Goal: Task Accomplishment & Management: Use online tool/utility

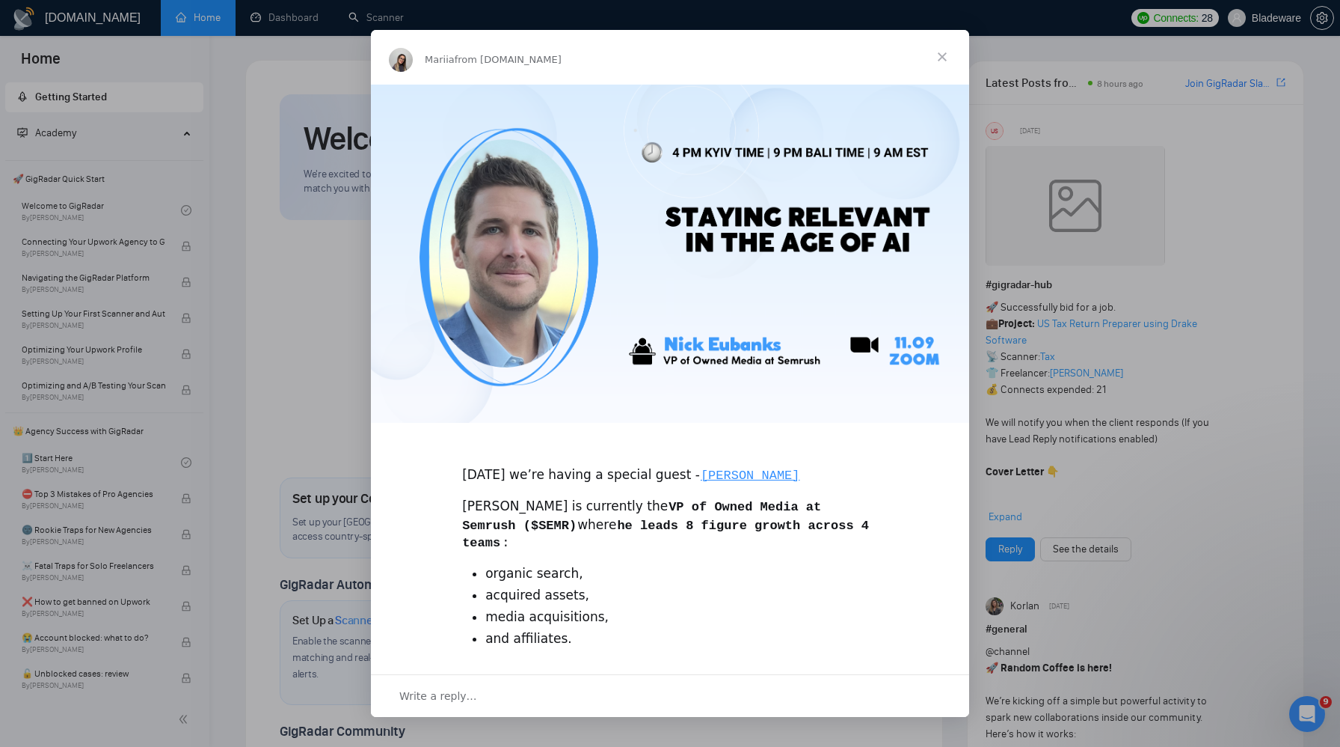
click at [1153, 114] on div "Intercom messenger" at bounding box center [670, 373] width 1340 height 747
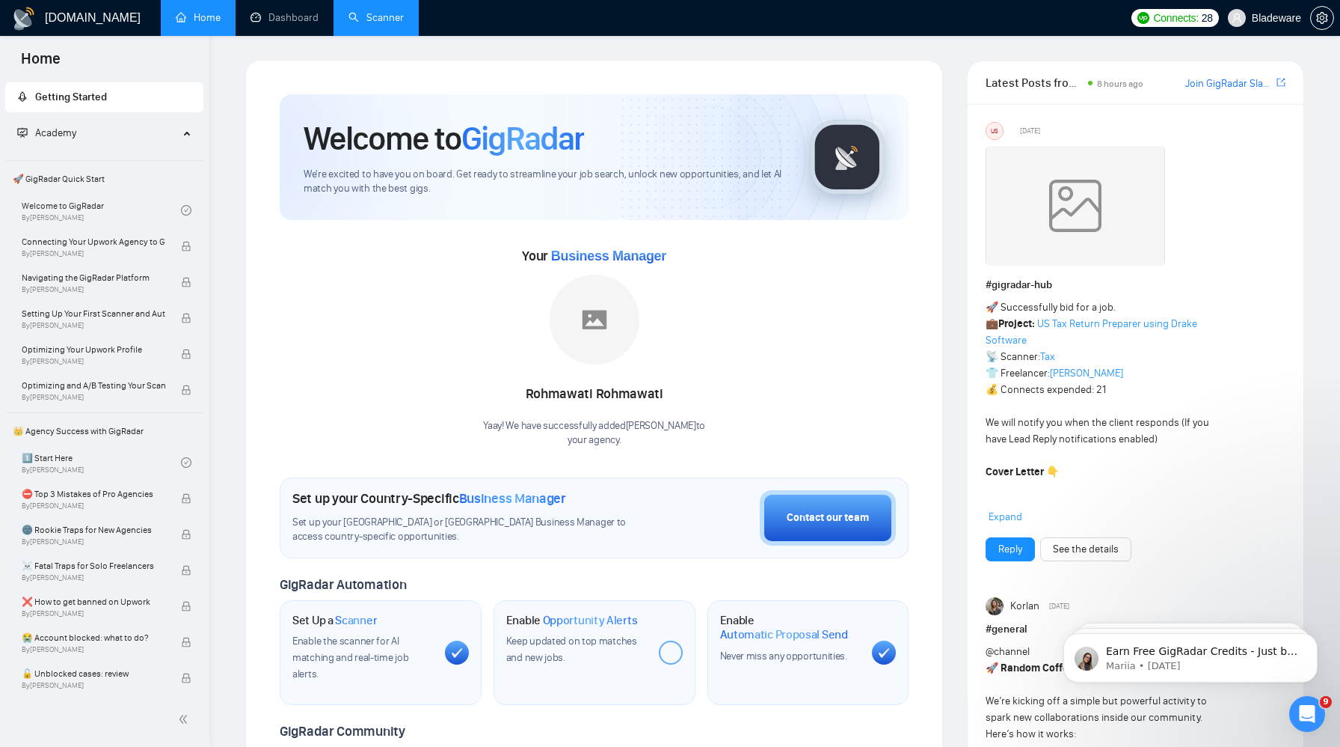
click at [384, 24] on link "Scanner" at bounding box center [376, 17] width 55 height 13
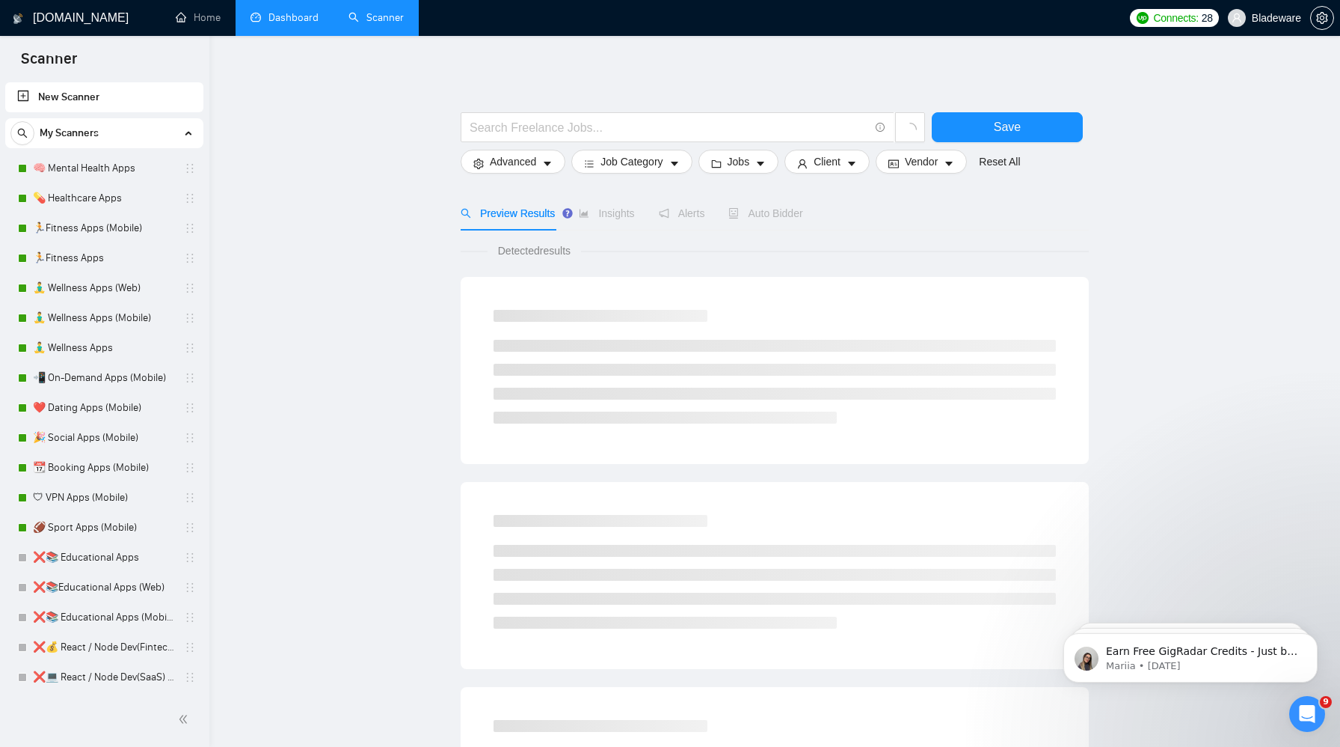
click at [281, 22] on link "Dashboard" at bounding box center [285, 17] width 68 height 13
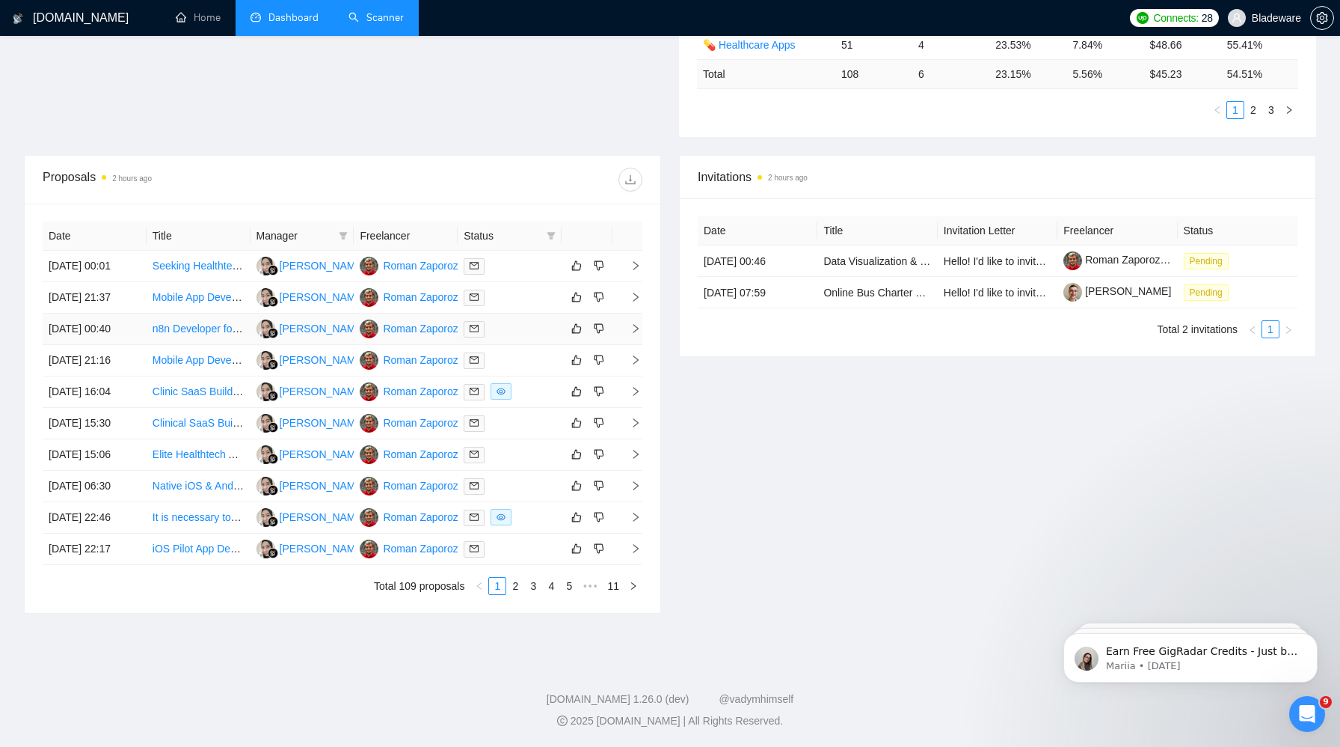
scroll to position [446, 0]
click at [530, 408] on td at bounding box center [510, 391] width 104 height 31
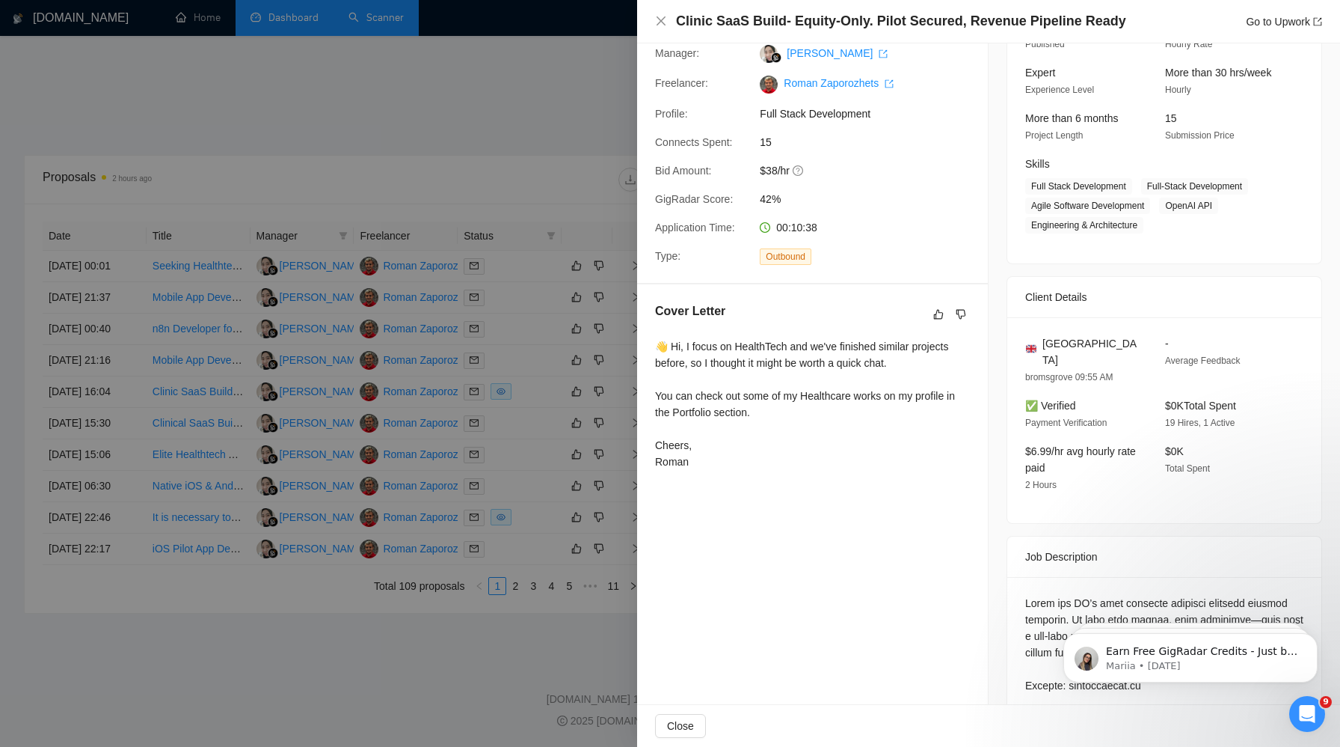
scroll to position [0, 0]
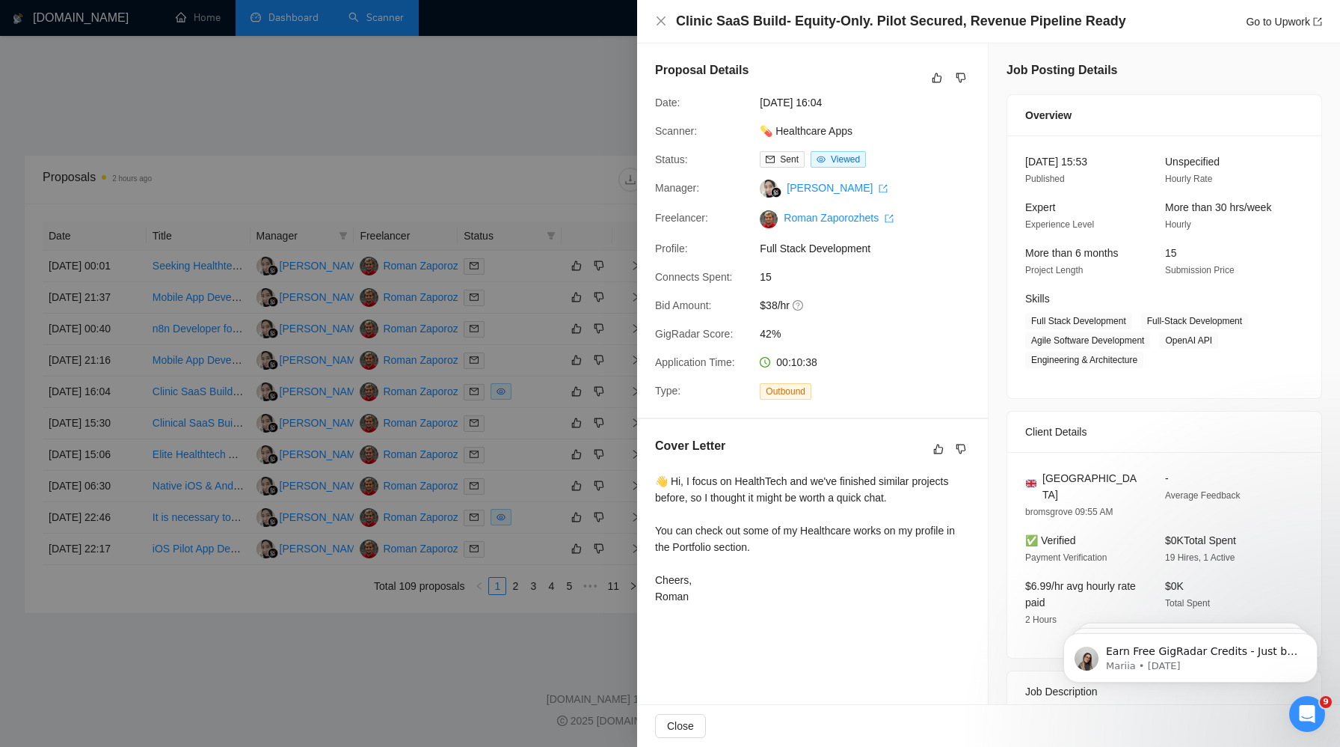
click at [521, 87] on div at bounding box center [670, 373] width 1340 height 747
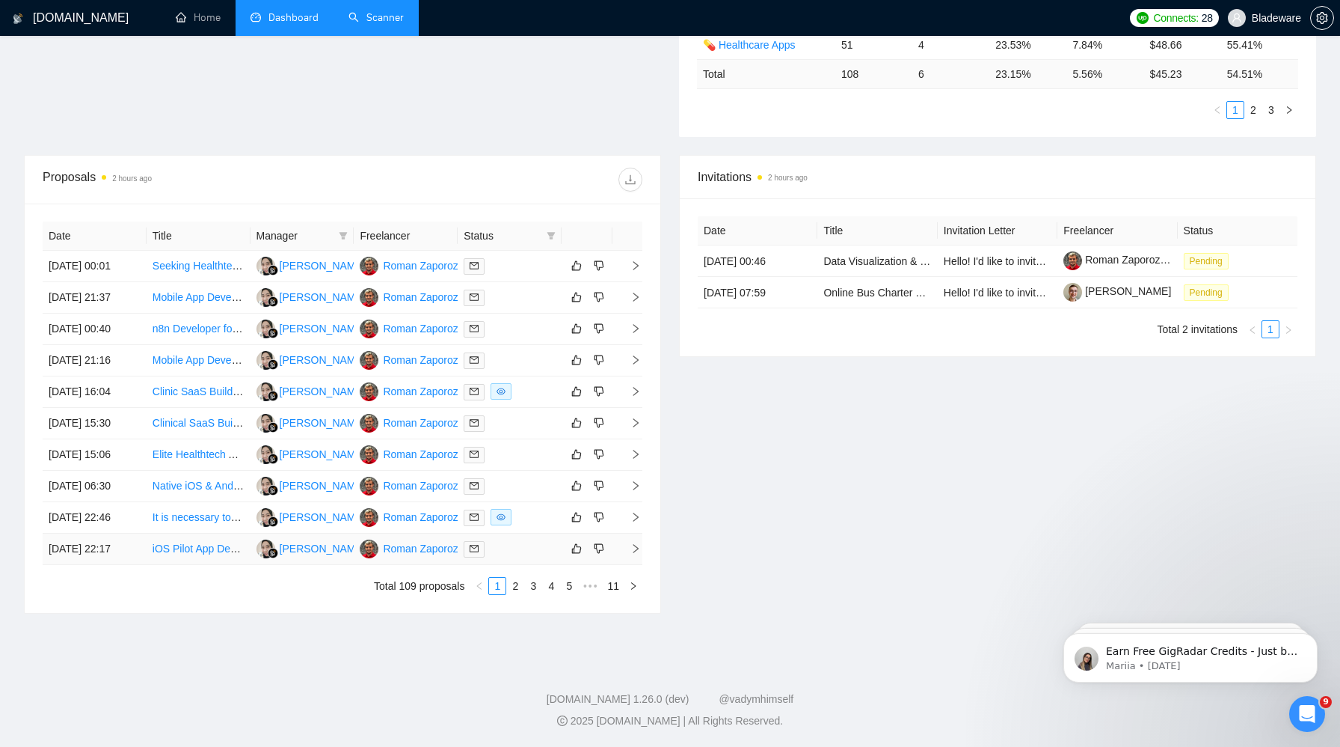
scroll to position [581, 0]
click at [206, 448] on link "Elite Healthtech Agency: Equity-Only. Pilot Secured, Revenue Pipeline Ready" at bounding box center [332, 454] width 359 height 12
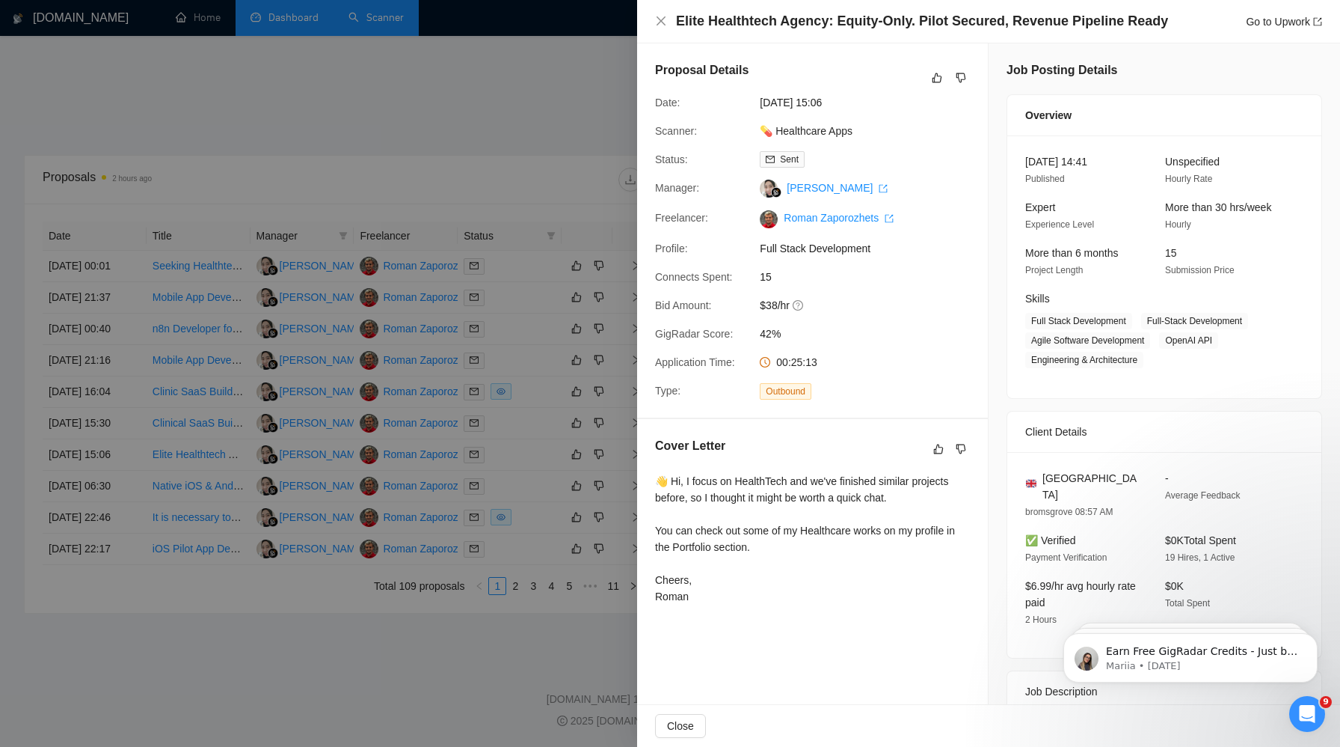
click at [555, 411] on div at bounding box center [670, 373] width 1340 height 747
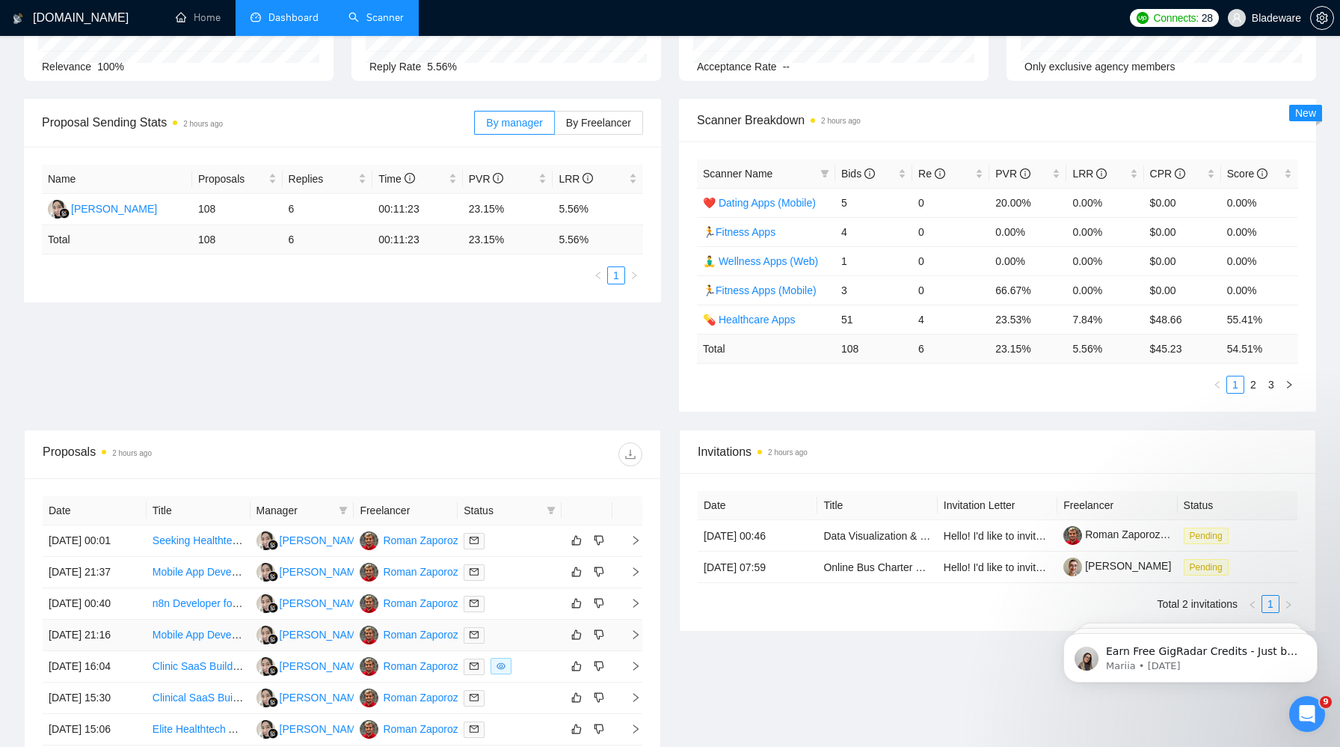
scroll to position [0, 0]
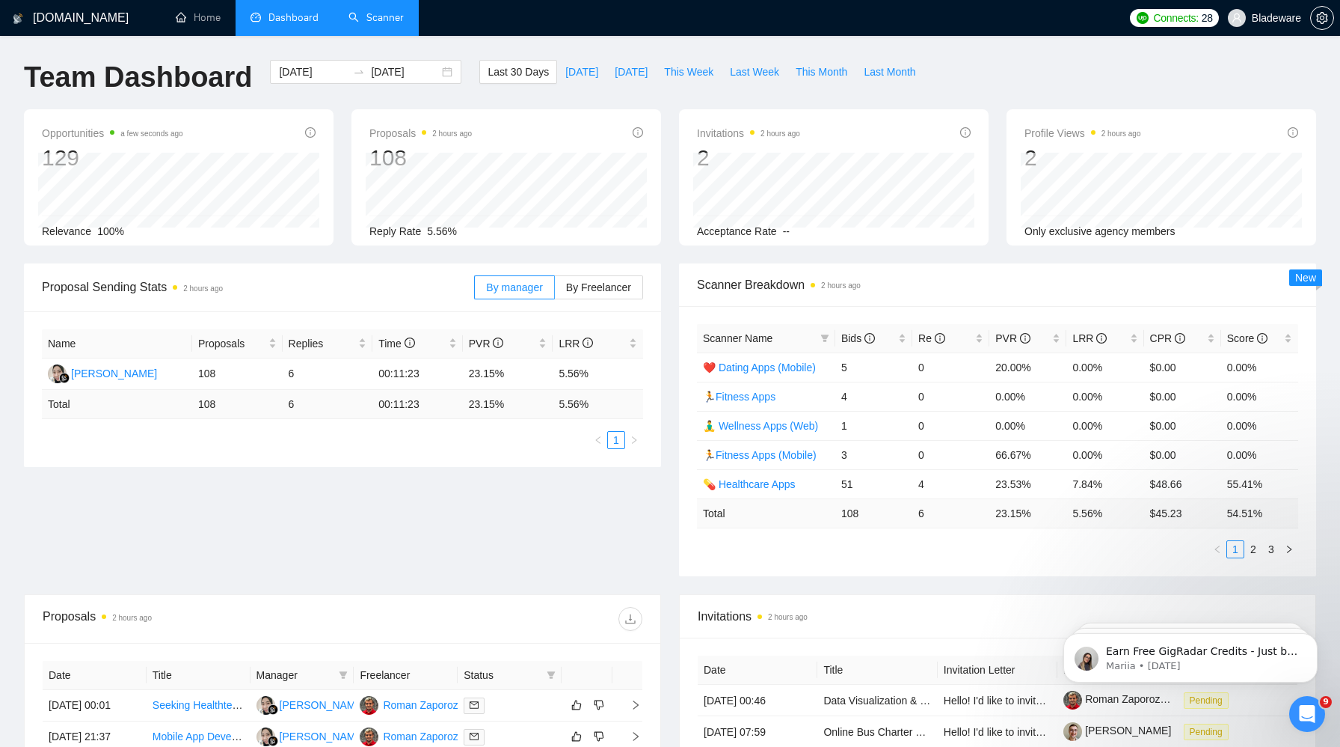
click at [383, 24] on link "Scanner" at bounding box center [376, 17] width 55 height 13
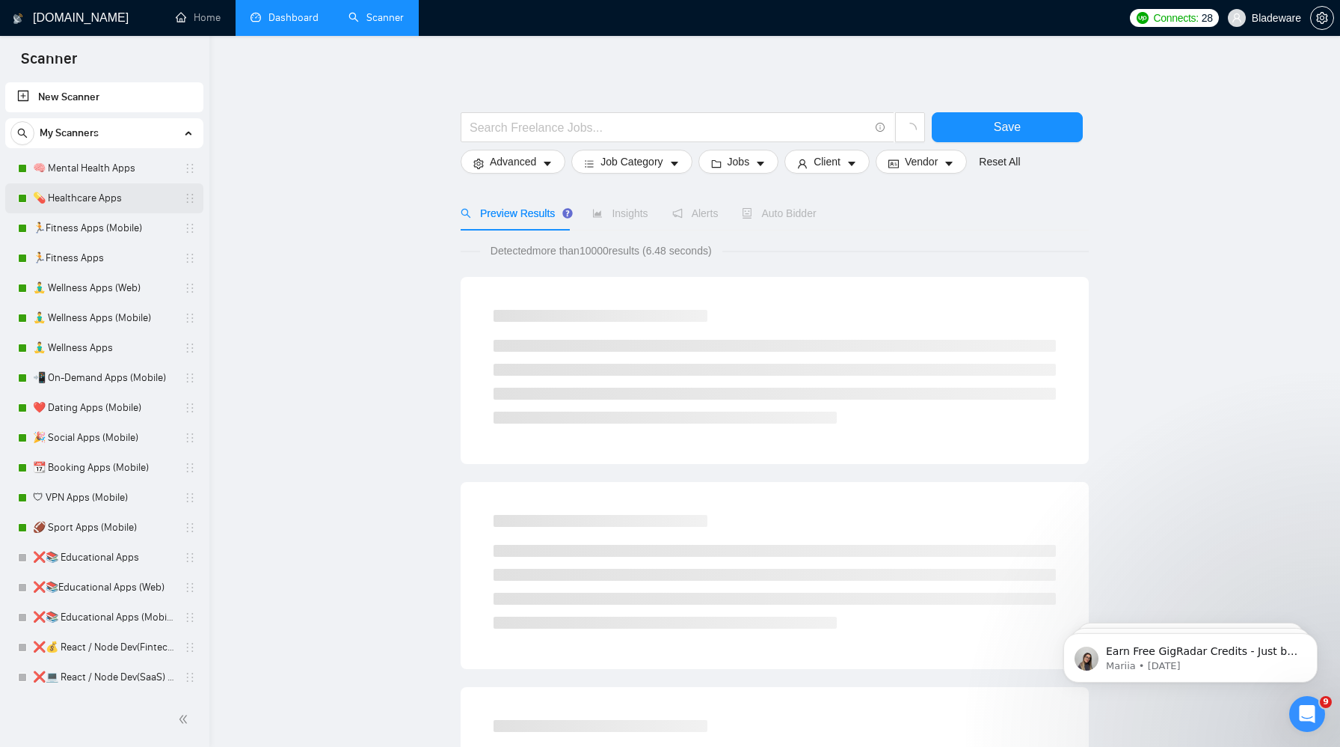
click at [96, 203] on link "💊 Healthcare Apps" at bounding box center [104, 198] width 142 height 30
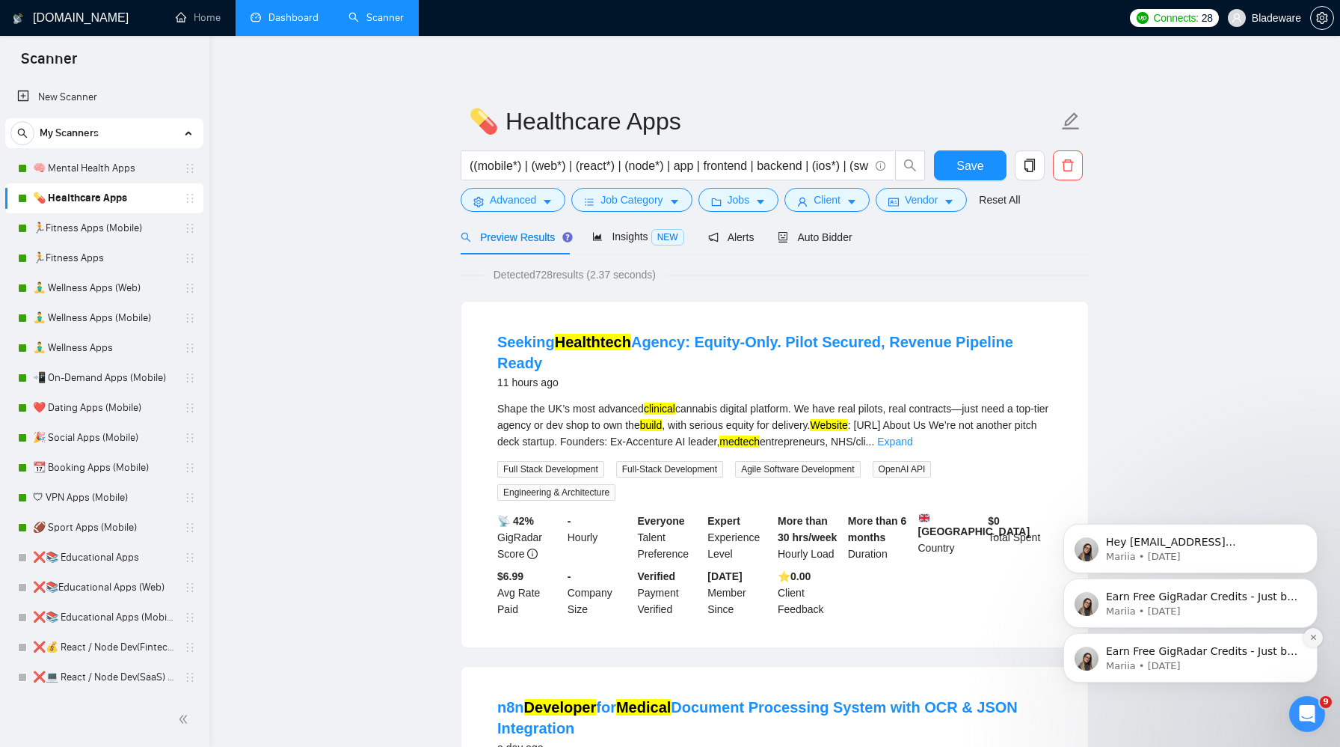
click at [1312, 634] on icon "Dismiss notification" at bounding box center [1314, 637] width 8 height 8
click at [1312, 642] on button "Dismiss notification" at bounding box center [1313, 637] width 19 height 19
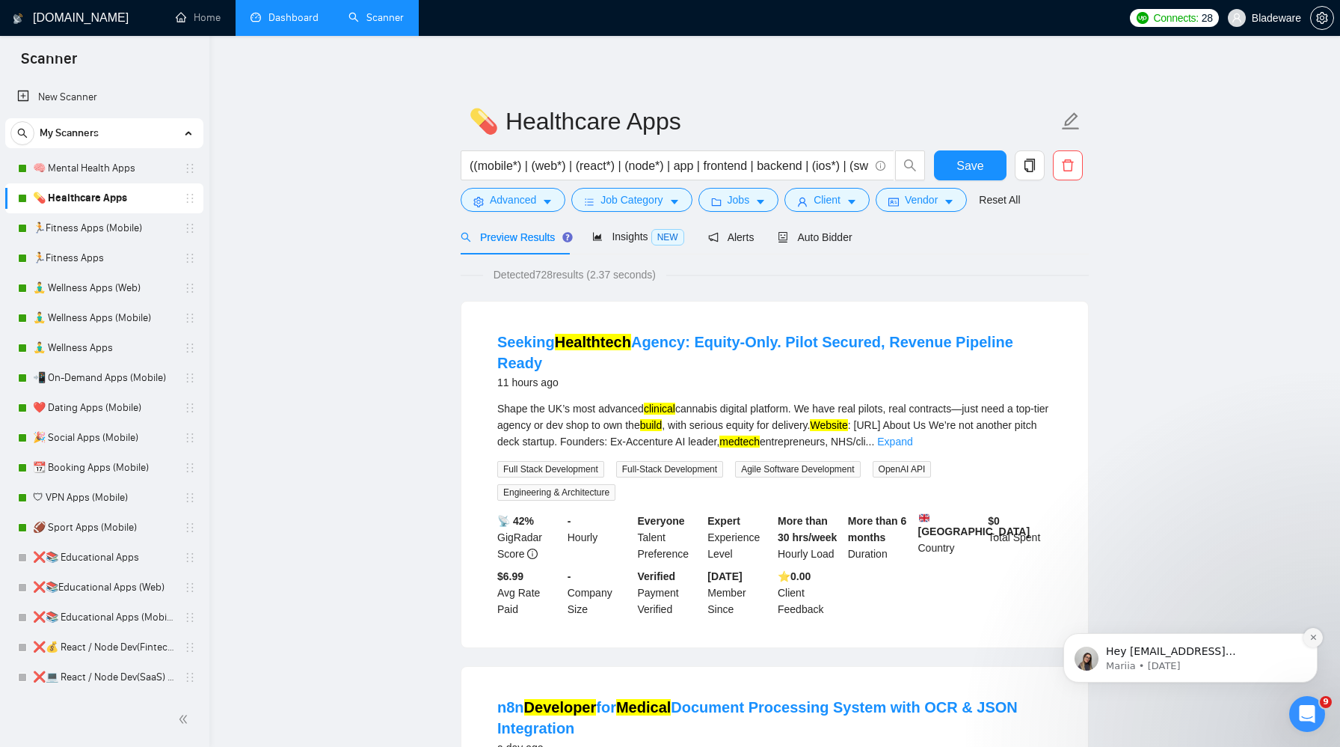
click at [1312, 637] on icon "Dismiss notification" at bounding box center [1314, 637] width 8 height 8
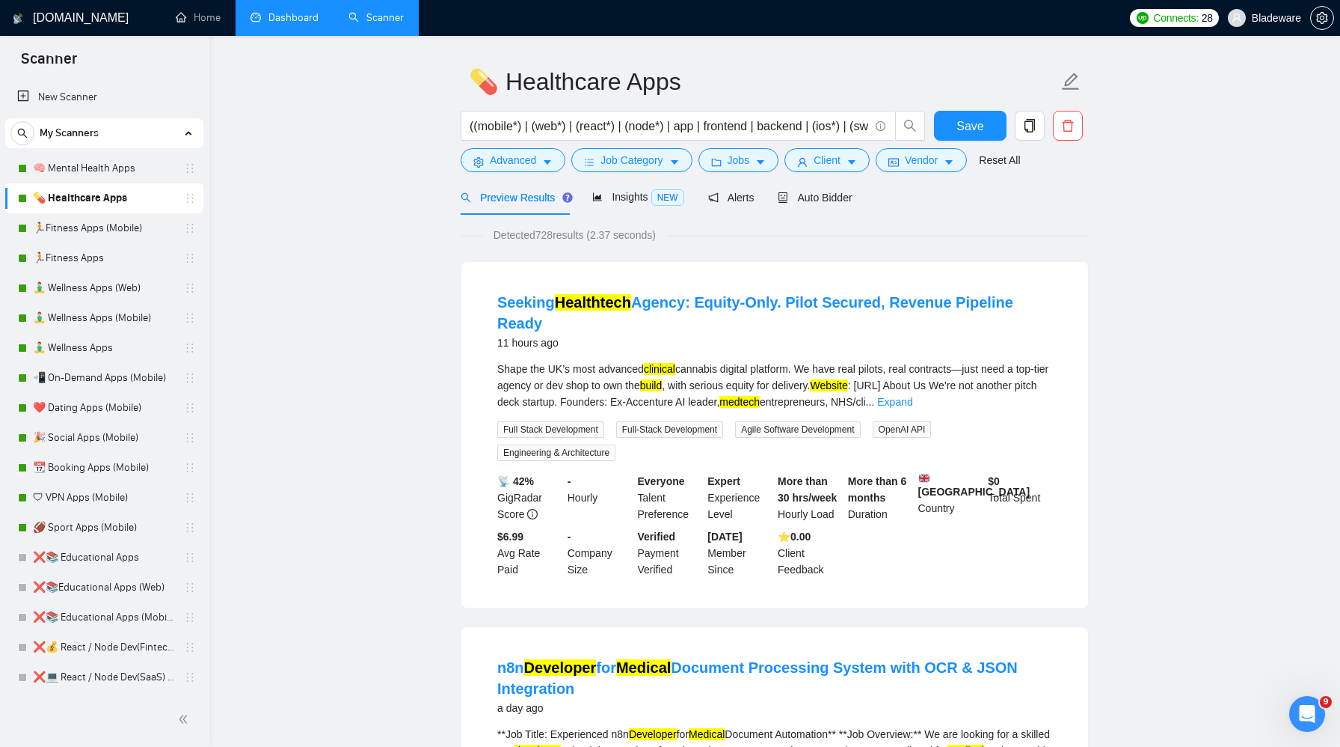
scroll to position [31, 0]
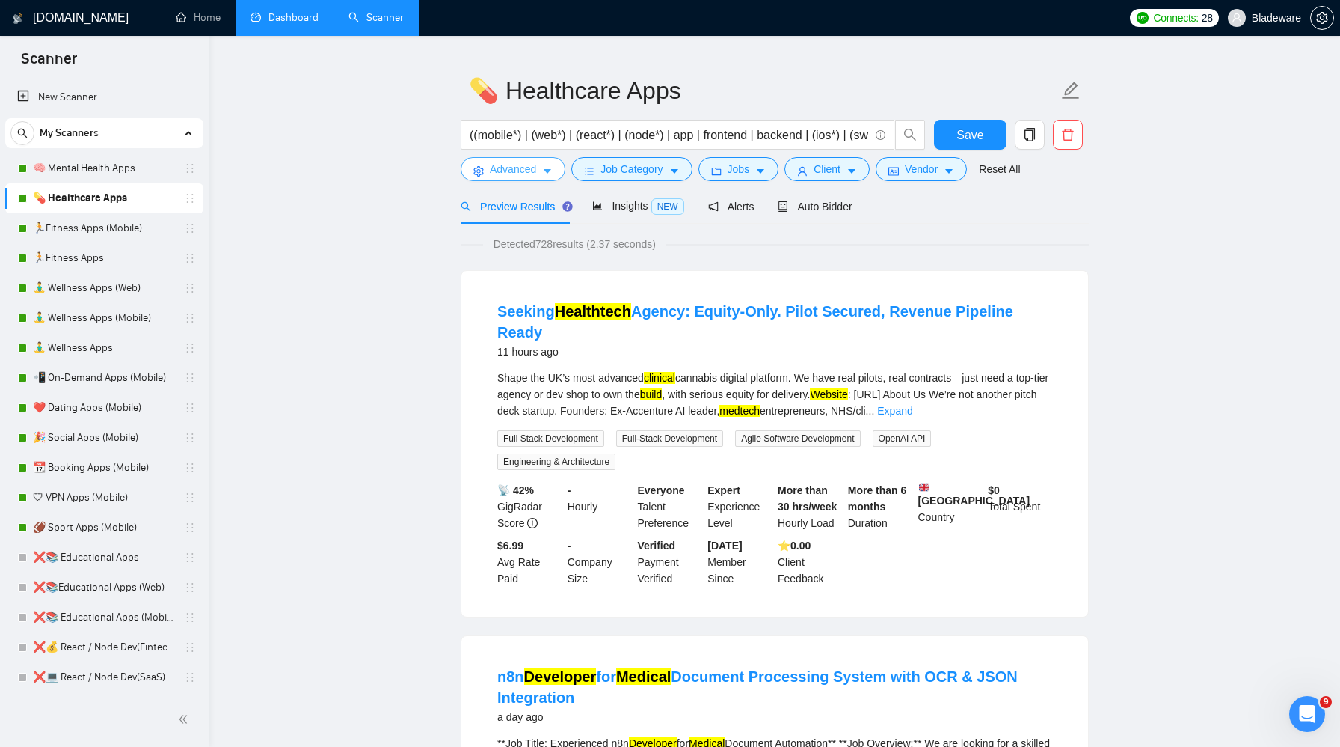
click at [542, 171] on button "Advanced" at bounding box center [513, 169] width 105 height 24
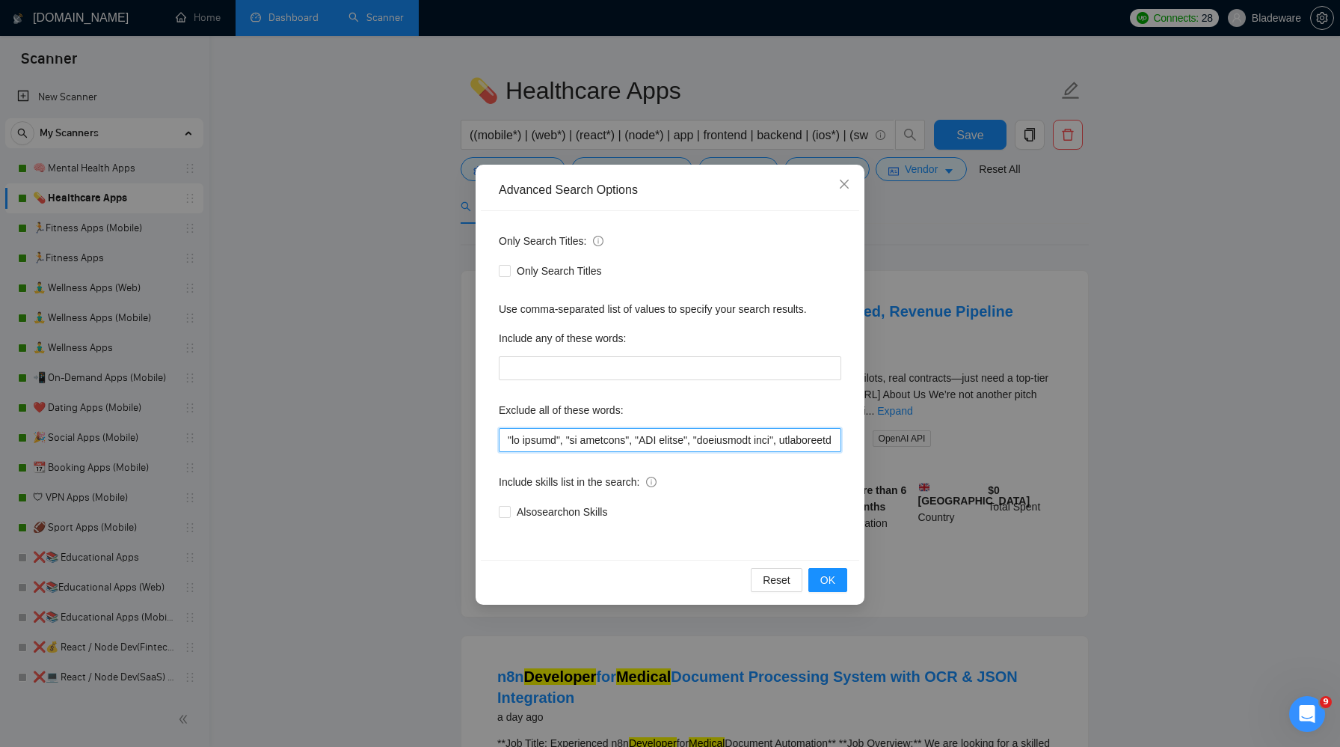
click at [595, 432] on input "text" at bounding box center [670, 440] width 343 height 24
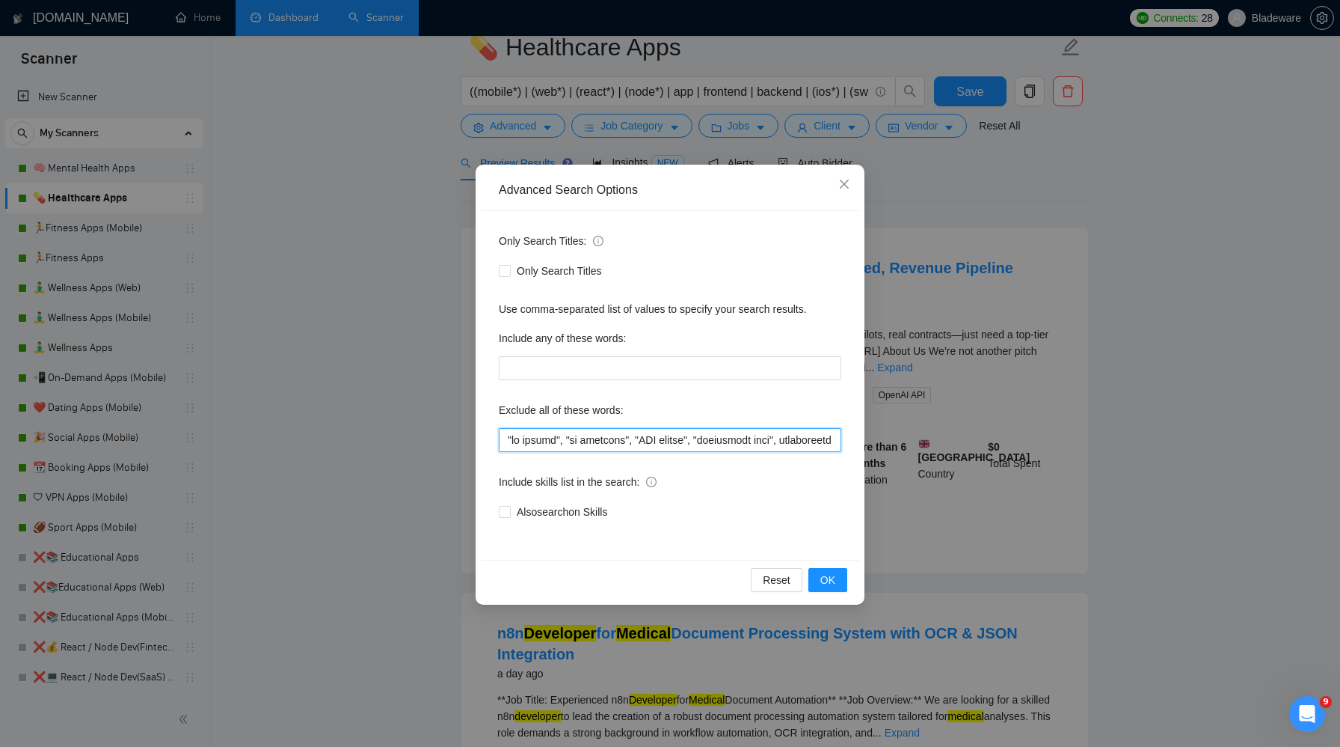
scroll to position [0, 0]
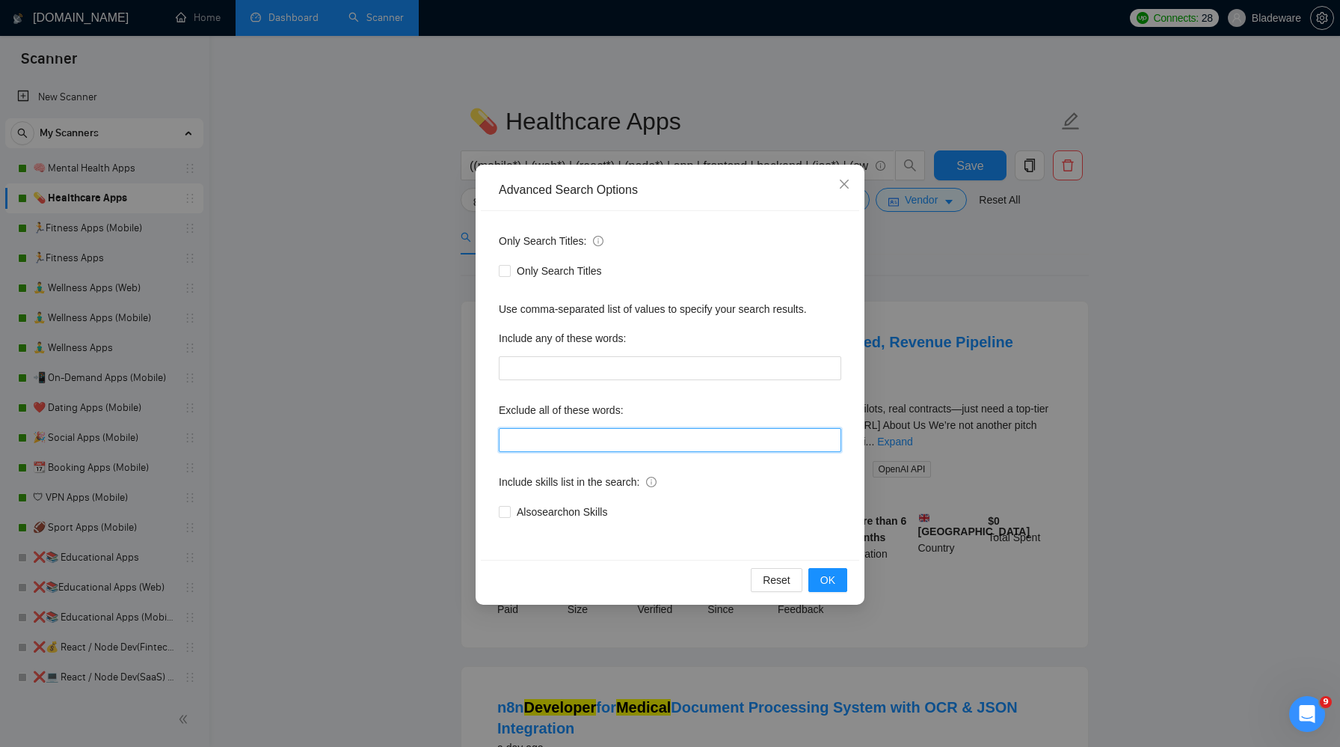
paste input ""lo ipsumd", "si ametcons", "ADI elitse", "doeiusmodt inci", utlaboreetd, "magn…"
click at [822, 583] on span "OK" at bounding box center [828, 579] width 15 height 16
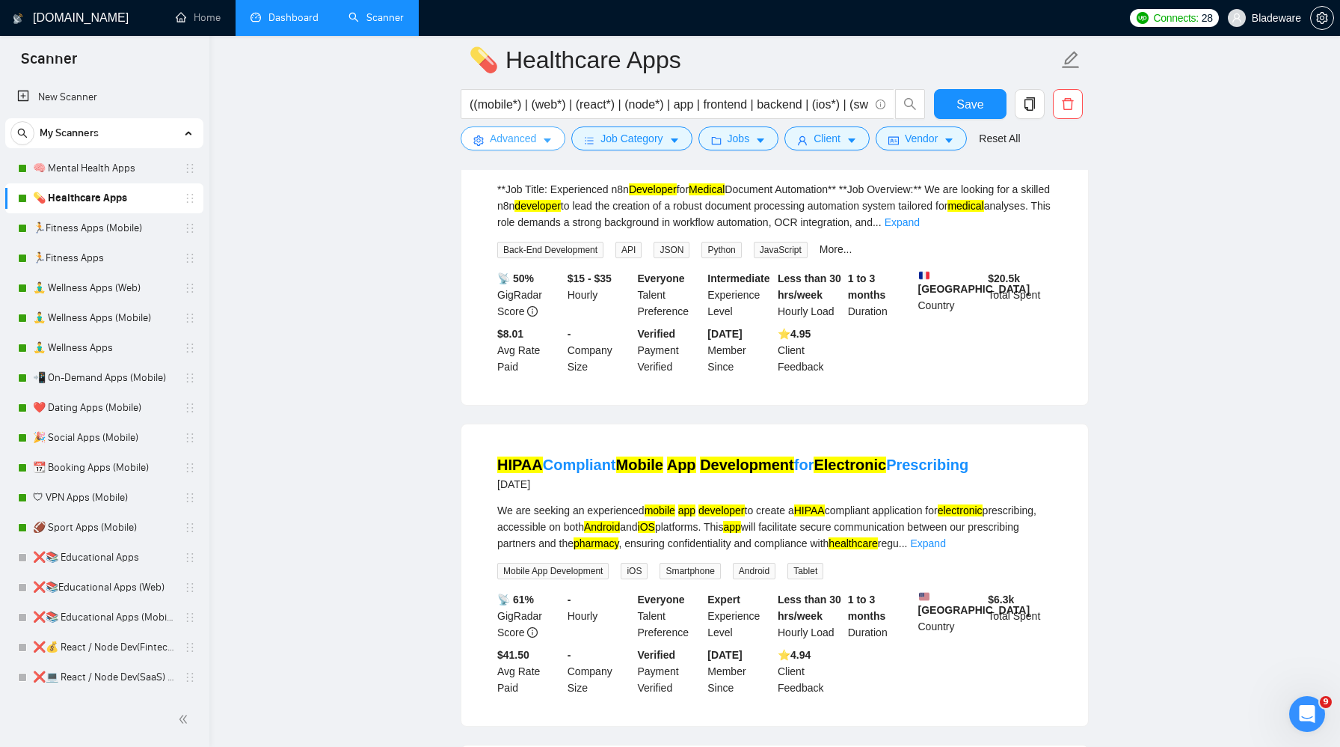
scroll to position [227, 0]
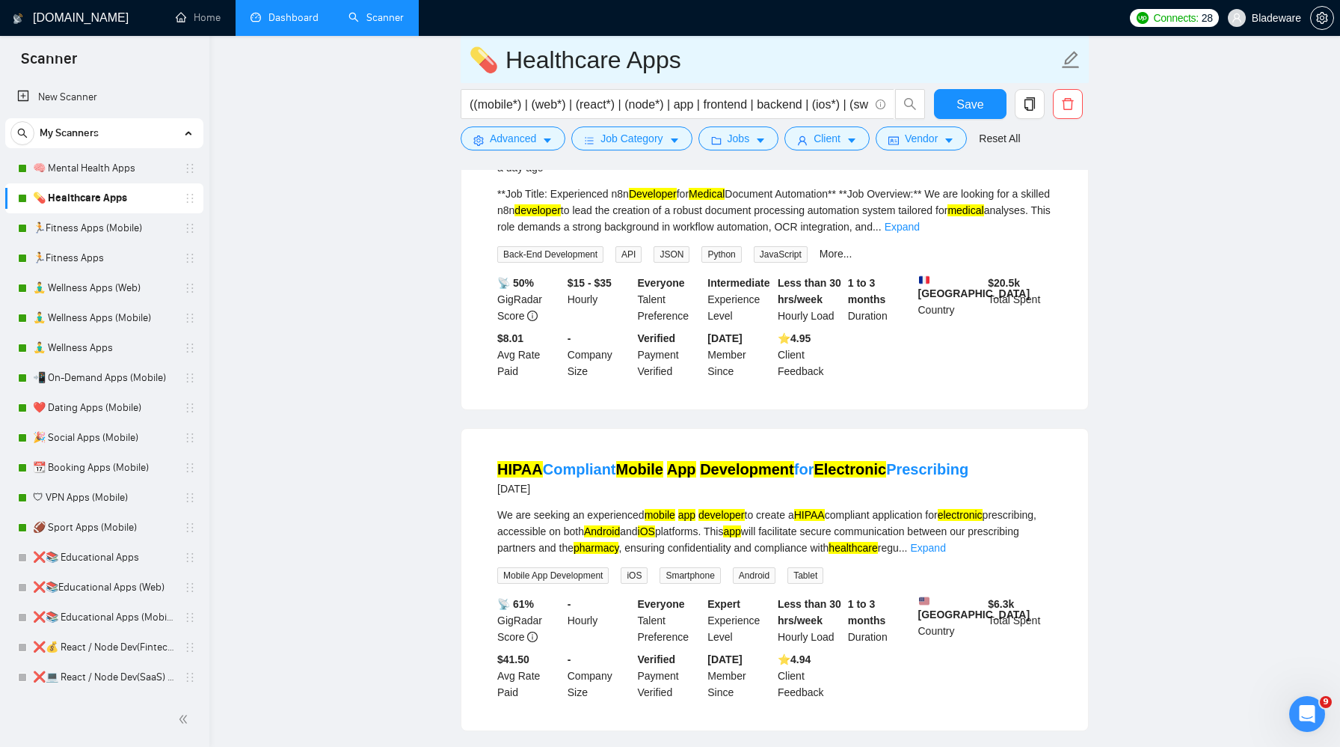
click at [981, 82] on span "💊 Healthcare Apps" at bounding box center [775, 59] width 628 height 47
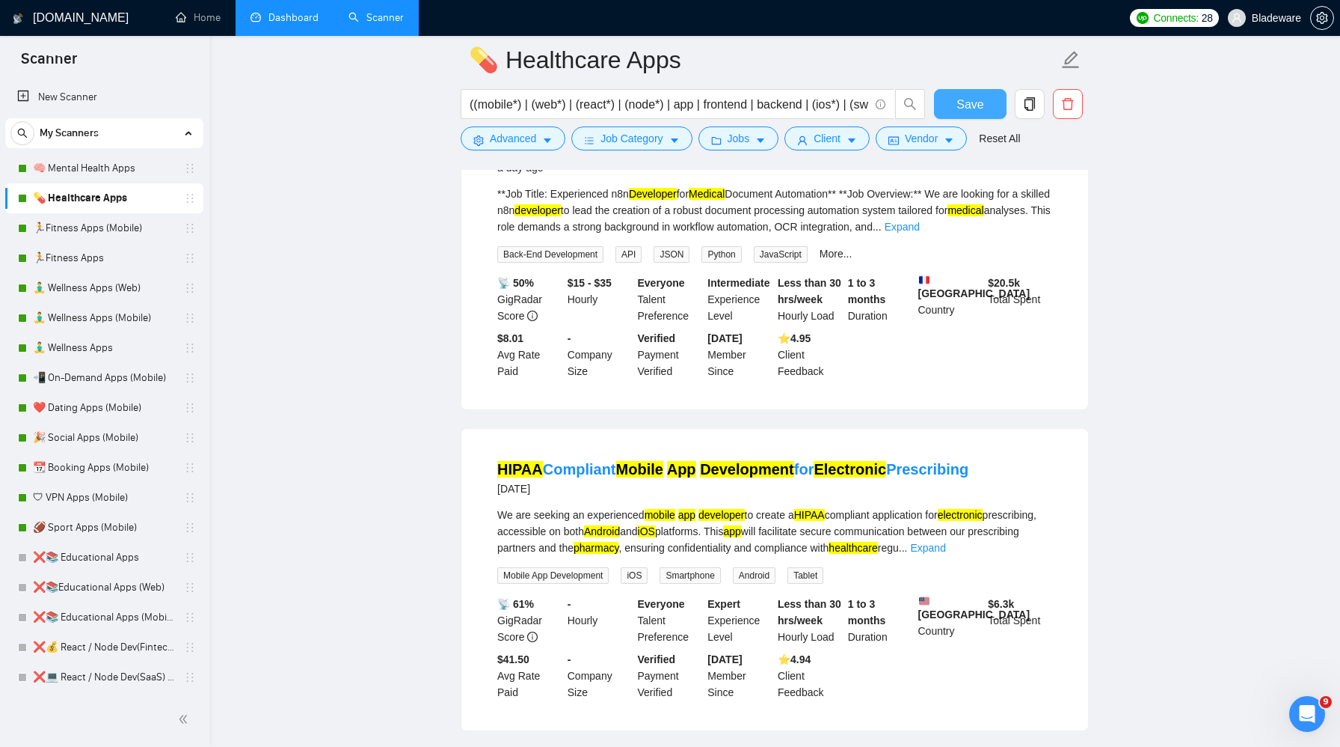
click at [962, 98] on span "Save" at bounding box center [970, 104] width 27 height 19
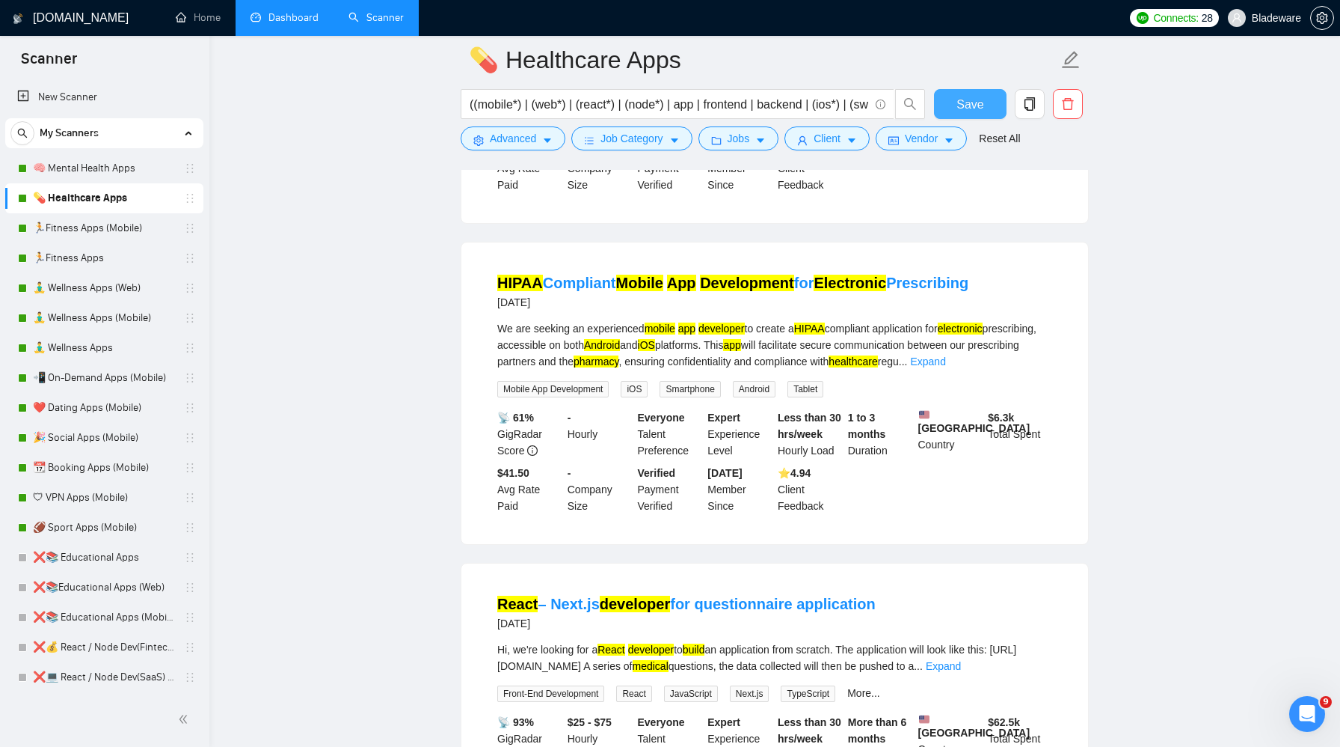
scroll to position [0, 0]
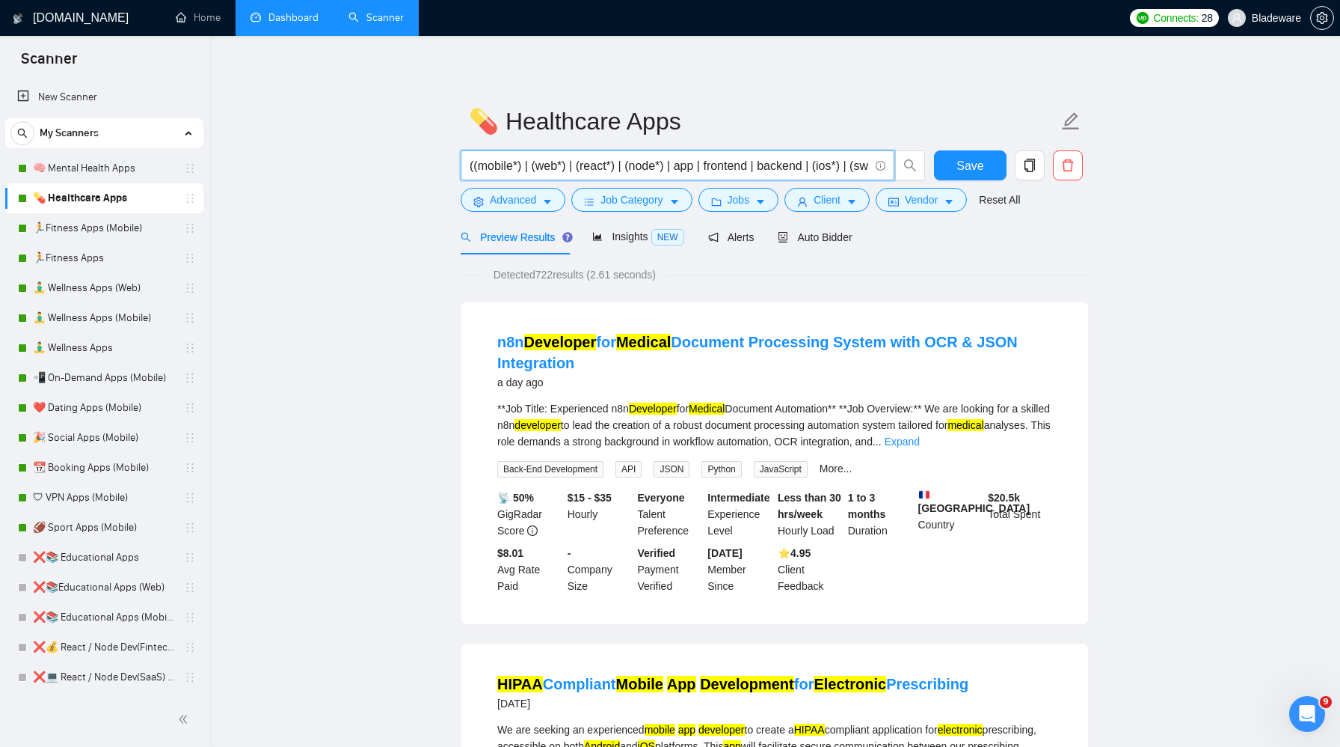
click at [756, 164] on input "((mobile*) | (web*) | (react*) | (node*) | app | frontend | backend | (ios*) | …" at bounding box center [669, 165] width 399 height 19
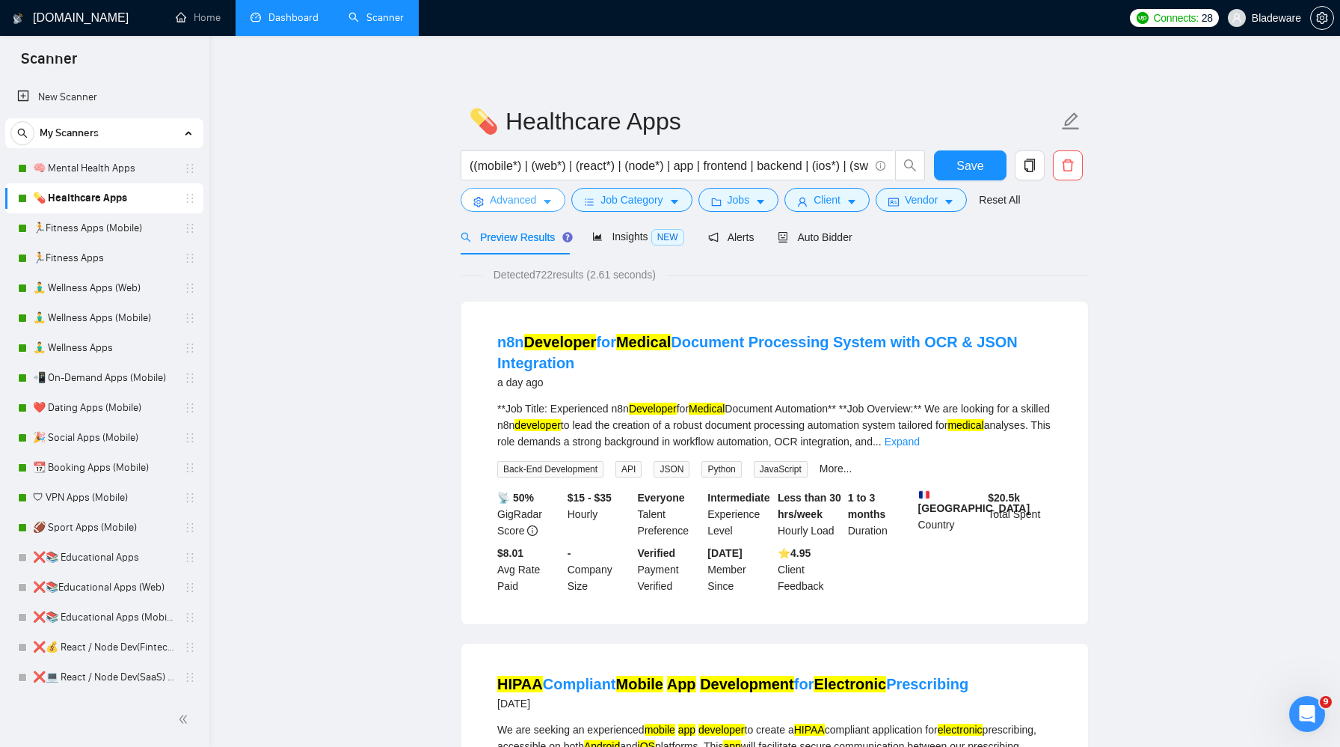
click at [524, 200] on span "Advanced" at bounding box center [513, 199] width 46 height 16
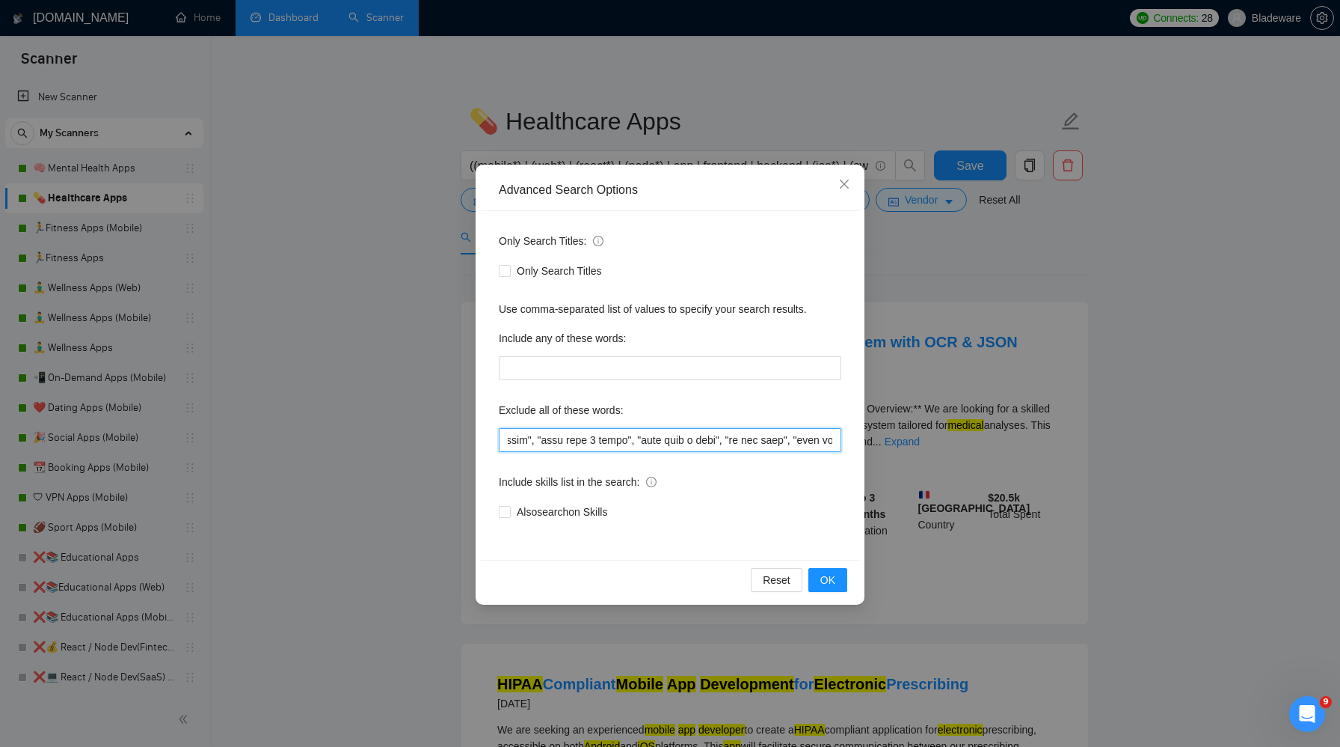
scroll to position [0, 13195]
drag, startPoint x: 635, startPoint y: 440, endPoint x: 1178, endPoint y: 428, distance: 543.2
click at [1178, 428] on div "Advanced Search Options Only Search Titles: Only Search Titles Use comma-separa…" at bounding box center [670, 373] width 1340 height 747
click at [824, 441] on input "text" at bounding box center [670, 440] width 343 height 24
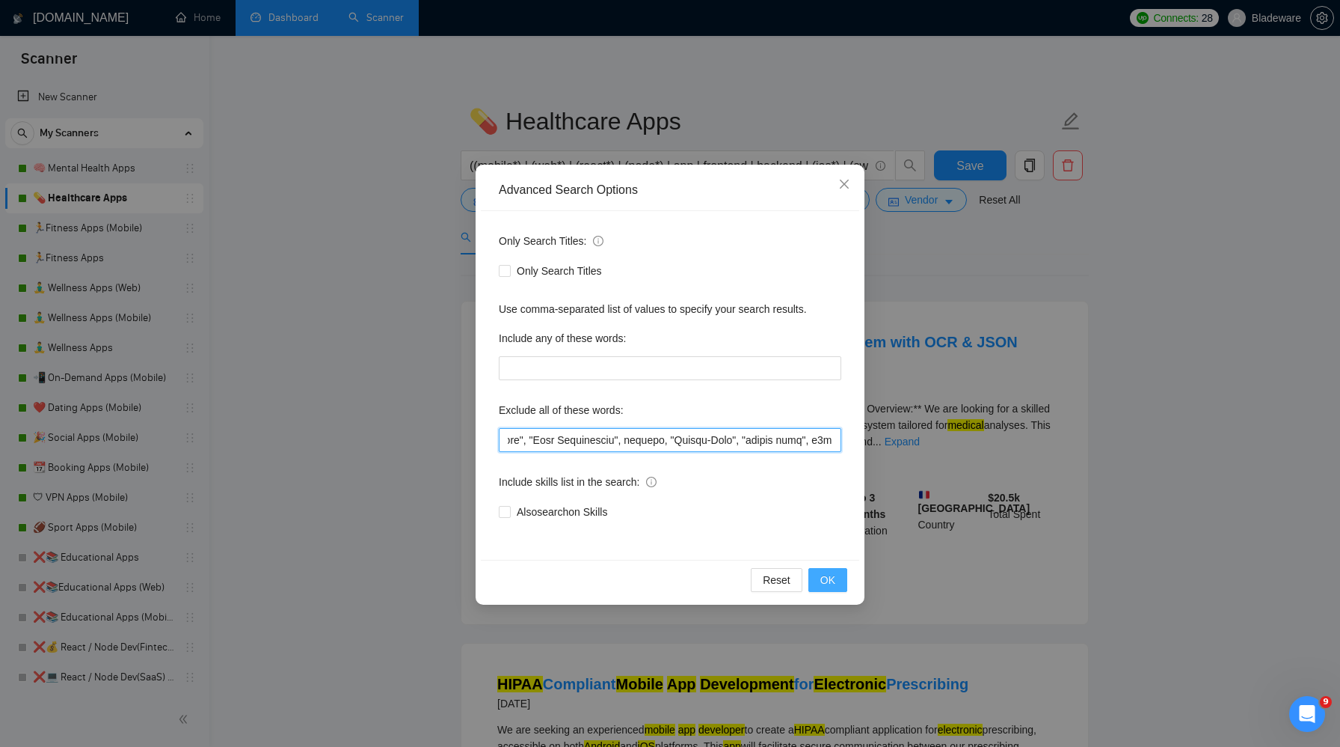
type input ""lo ipsumd", "si ametcons", "ADI elitse", "doeiusmodt inci", utlaboreetd, "magn…"
click at [832, 584] on span "OK" at bounding box center [828, 579] width 15 height 16
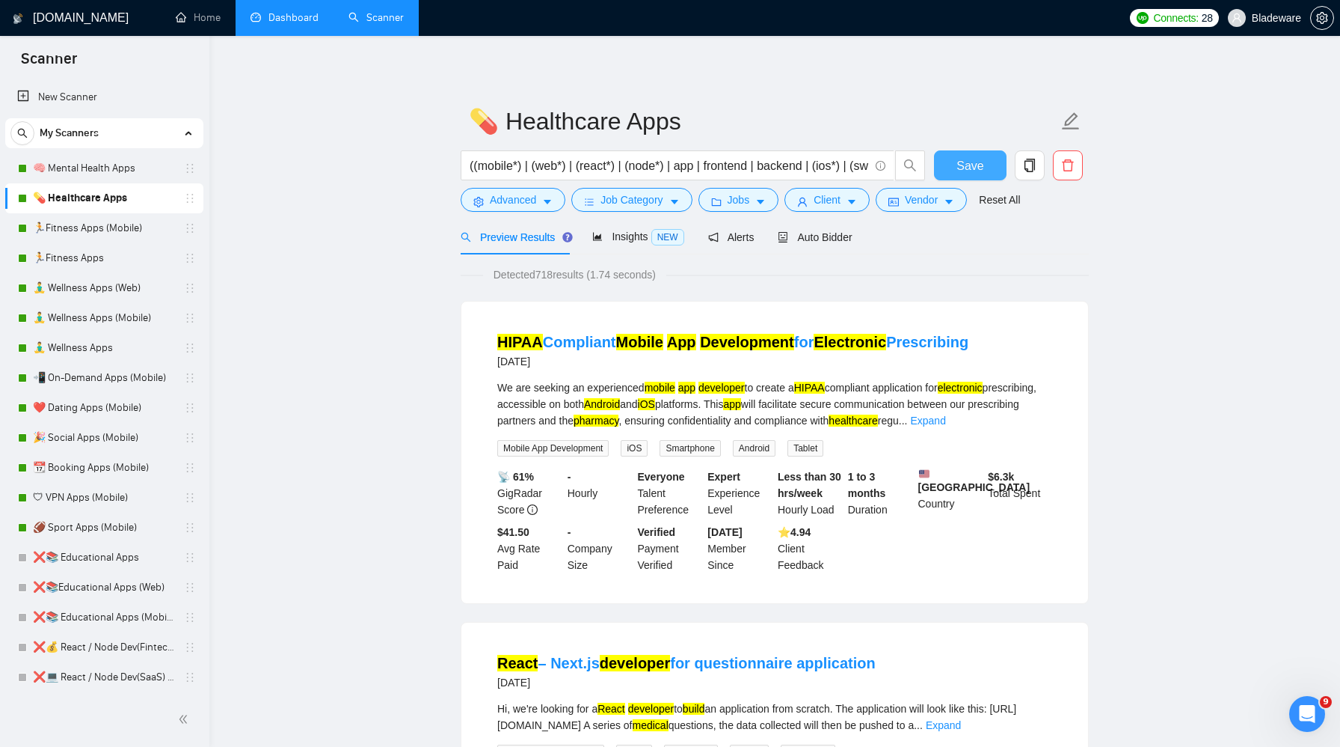
click at [967, 168] on span "Save" at bounding box center [970, 165] width 27 height 19
click at [95, 228] on link "🏃Fitness Apps (Mobile)" at bounding box center [104, 228] width 142 height 30
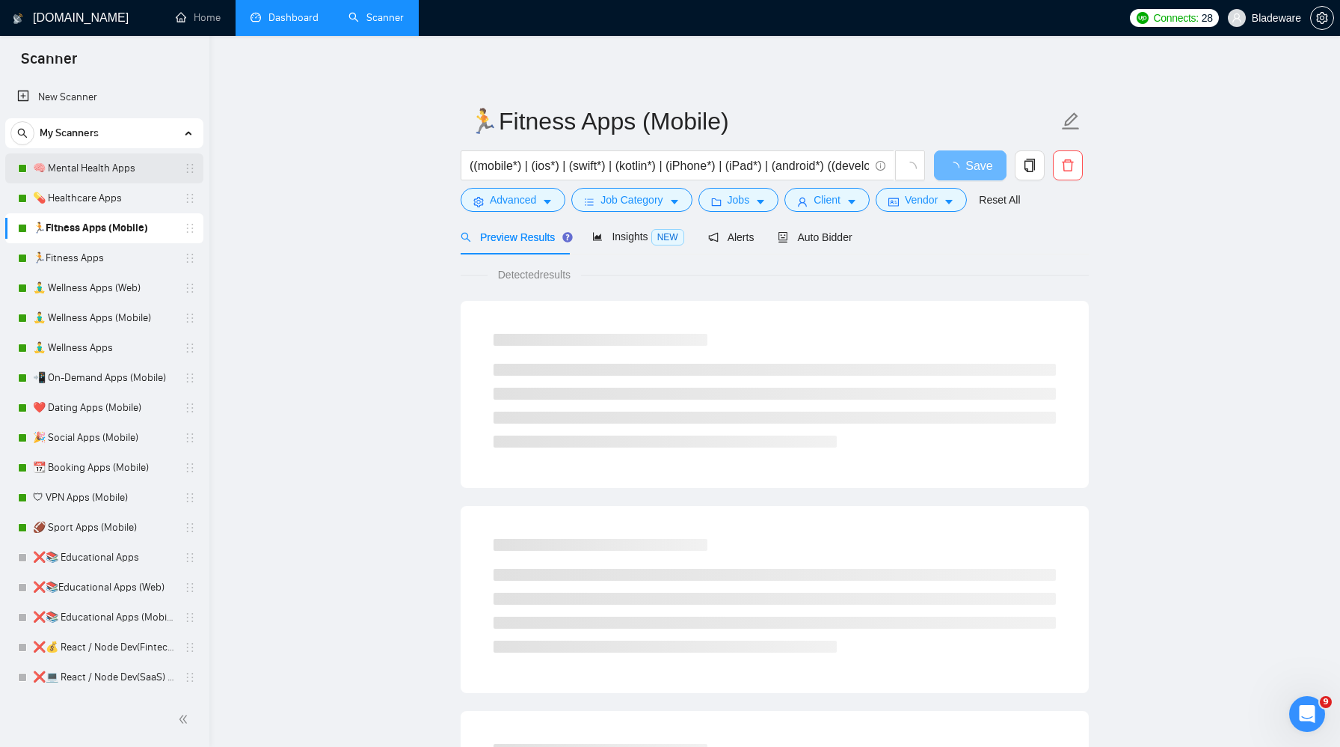
click at [82, 161] on link "🧠 Mental Health Apps" at bounding box center [104, 168] width 142 height 30
